Goal: Check status: Check status

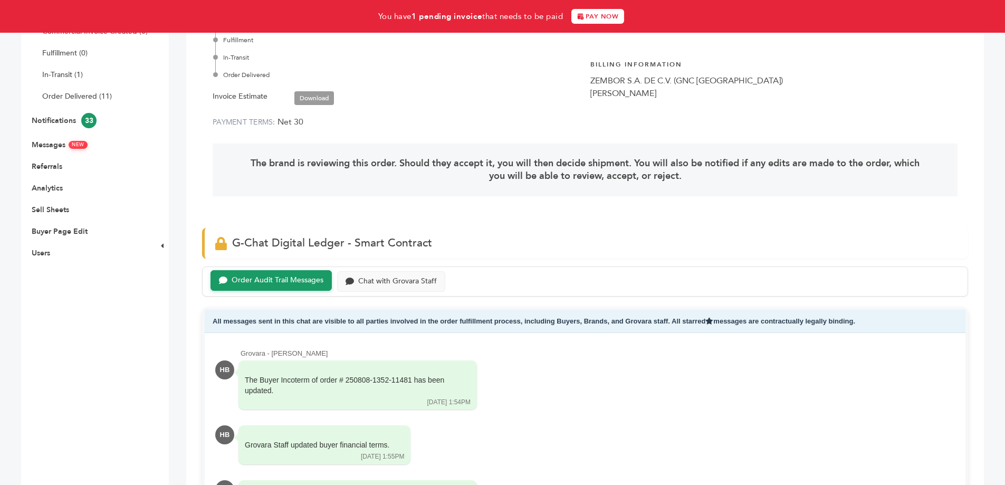
scroll to position [766, 0]
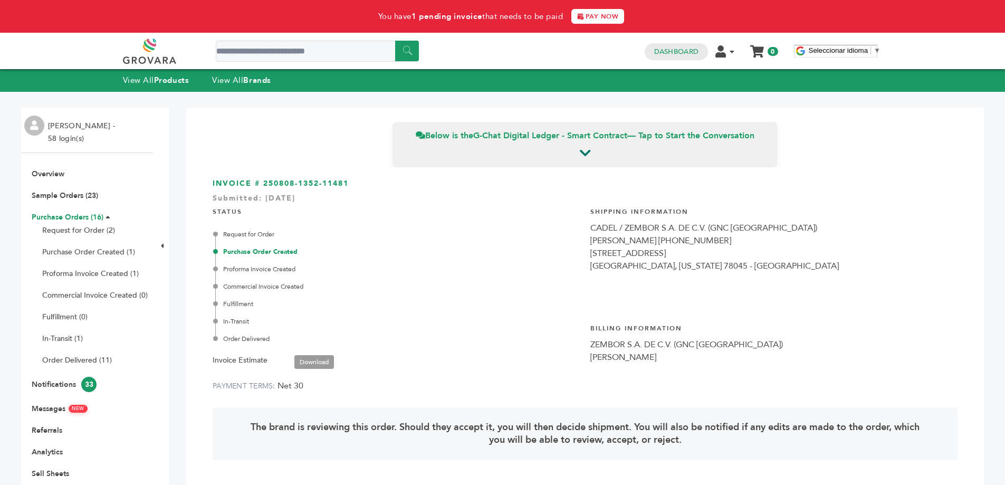
click at [59, 216] on link "Purchase Orders (16)" at bounding box center [68, 217] width 72 height 10
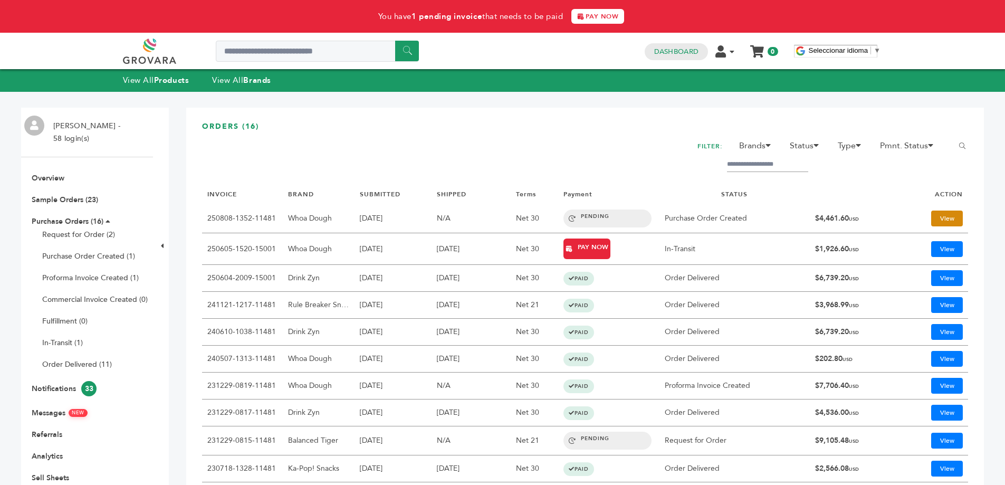
click at [936, 218] on link "View" at bounding box center [947, 218] width 32 height 16
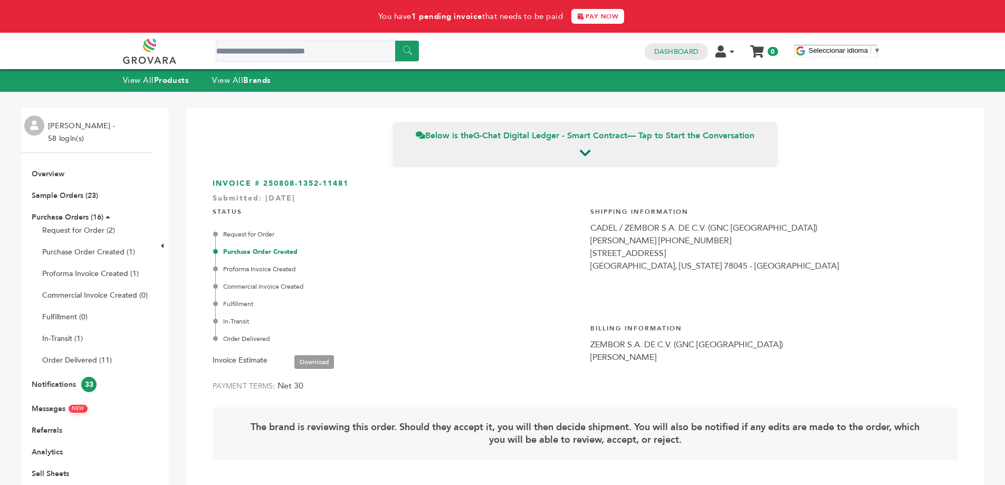
click at [324, 363] on link "Download" at bounding box center [314, 362] width 40 height 14
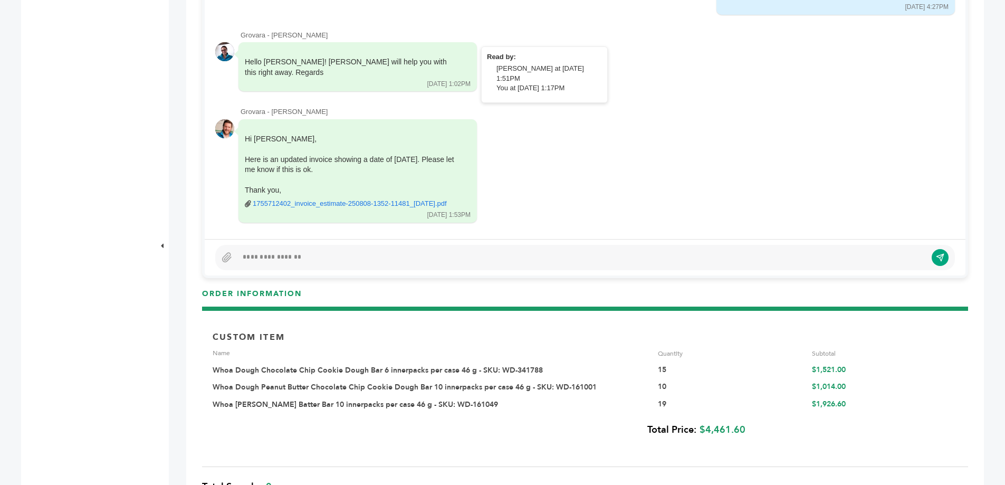
scroll to position [738, 0]
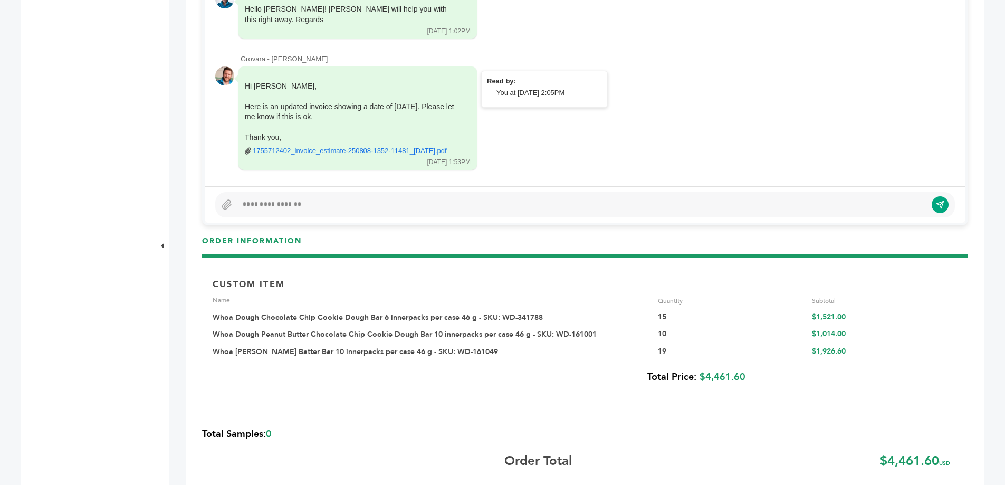
click at [368, 146] on link "1755712402_invoice_estimate-250808-1352-11481_20-Aug-2025.pdf" at bounding box center [350, 150] width 194 height 9
click at [483, 204] on div at bounding box center [581, 204] width 689 height 13
click at [933, 203] on icon "submit" at bounding box center [932, 204] width 9 height 9
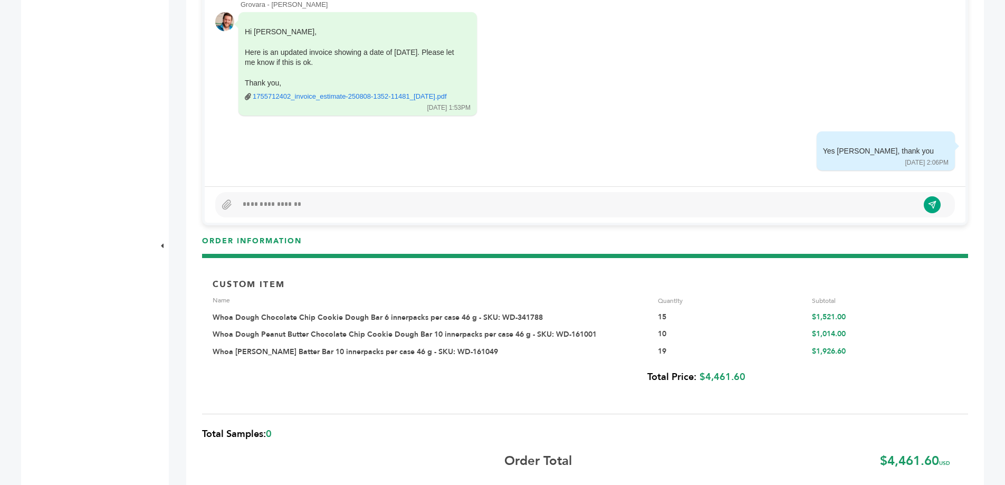
scroll to position [1049, 0]
